Goal: Find specific page/section: Find specific page/section

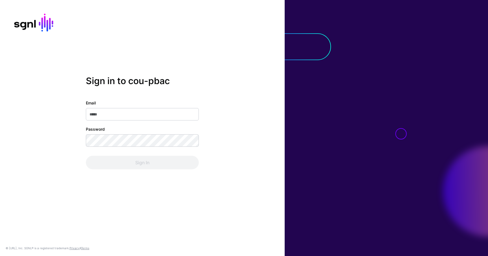
type input "**********"
click at [144, 163] on div "Sign In" at bounding box center [142, 163] width 113 height 14
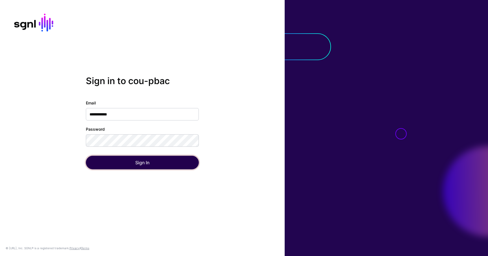
click at [144, 163] on button "Sign In" at bounding box center [142, 163] width 113 height 14
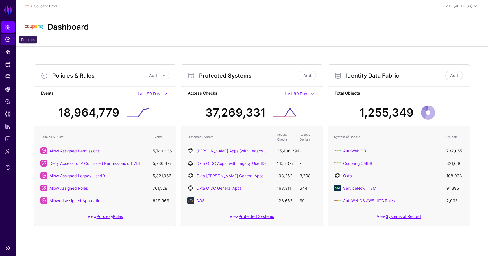
click at [8, 42] on span "Policies" at bounding box center [8, 40] width 6 height 6
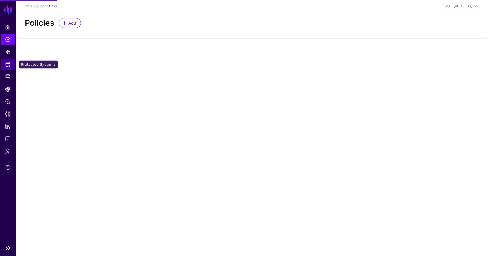
click at [10, 64] on span "Protected Systems" at bounding box center [8, 65] width 6 height 6
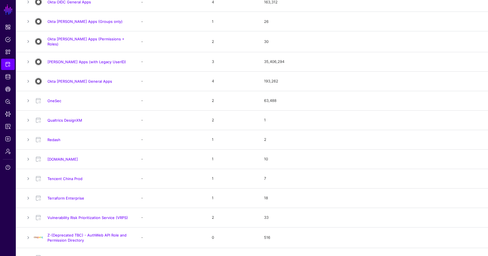
scroll to position [440, 0]
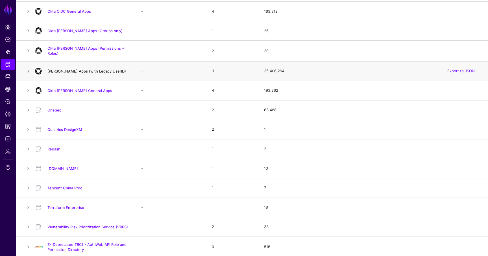
click at [88, 71] on link "[PERSON_NAME] Apps (with Legacy UserID)" at bounding box center [86, 71] width 79 height 5
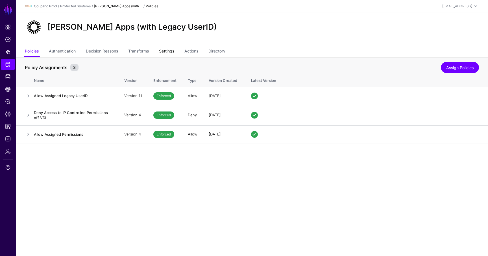
click at [169, 53] on link "Settings" at bounding box center [166, 51] width 15 height 11
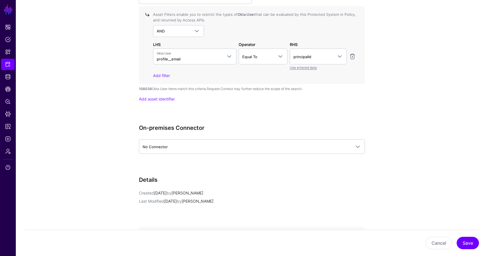
scroll to position [2035, 0]
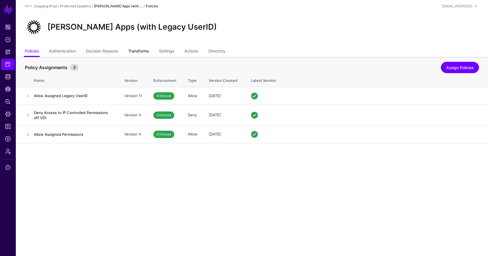
click at [145, 50] on link "Transforms" at bounding box center [138, 51] width 21 height 11
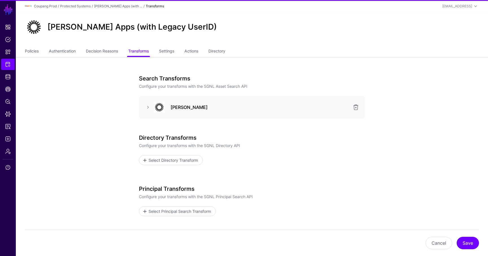
click at [145, 103] on div "Okta SAML" at bounding box center [252, 107] width 217 height 11
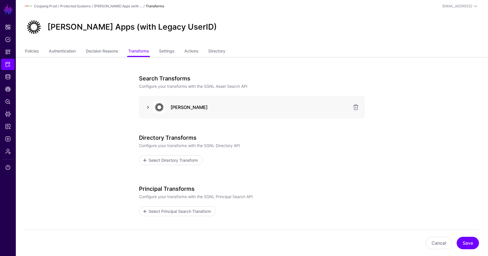
click at [149, 107] on link at bounding box center [148, 107] width 7 height 7
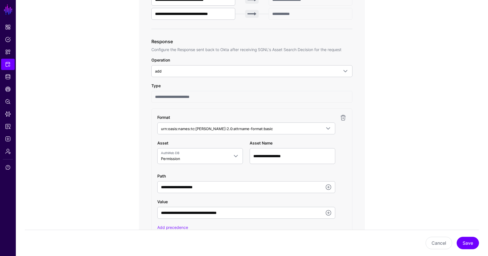
scroll to position [263, 0]
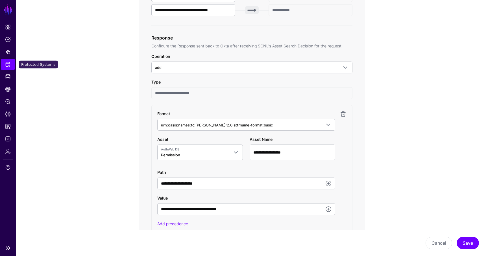
click at [10, 62] on link "Protected Systems" at bounding box center [8, 64] width 14 height 11
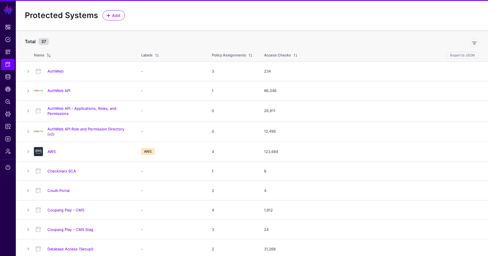
scroll to position [8, 0]
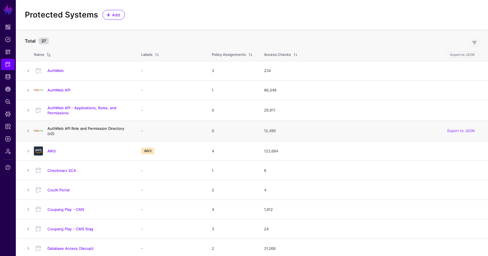
click at [82, 127] on link "AuthWeb API Role and Permission Directory (v2)" at bounding box center [85, 131] width 77 height 10
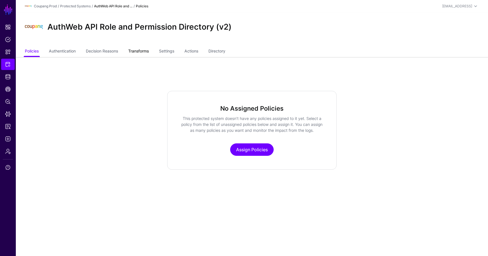
click at [148, 48] on link "Transforms" at bounding box center [138, 51] width 21 height 11
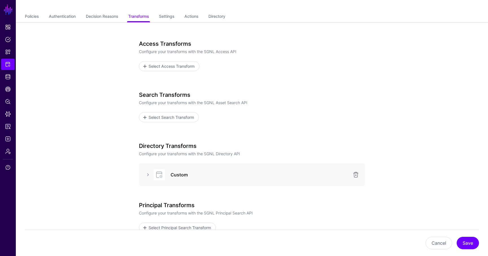
scroll to position [50, 0]
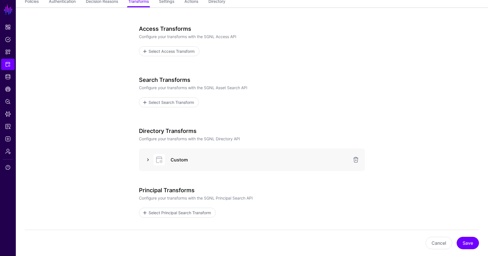
click at [149, 159] on link at bounding box center [148, 160] width 7 height 7
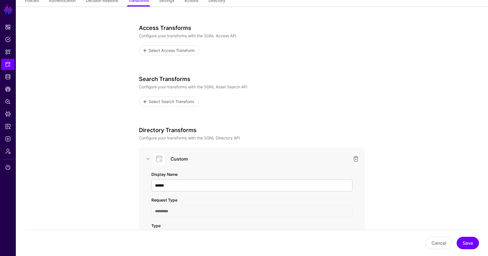
scroll to position [0, 0]
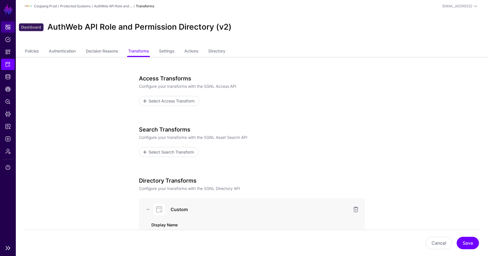
click at [13, 31] on link "Dashboard" at bounding box center [8, 26] width 14 height 11
